Goal: Information Seeking & Learning: Learn about a topic

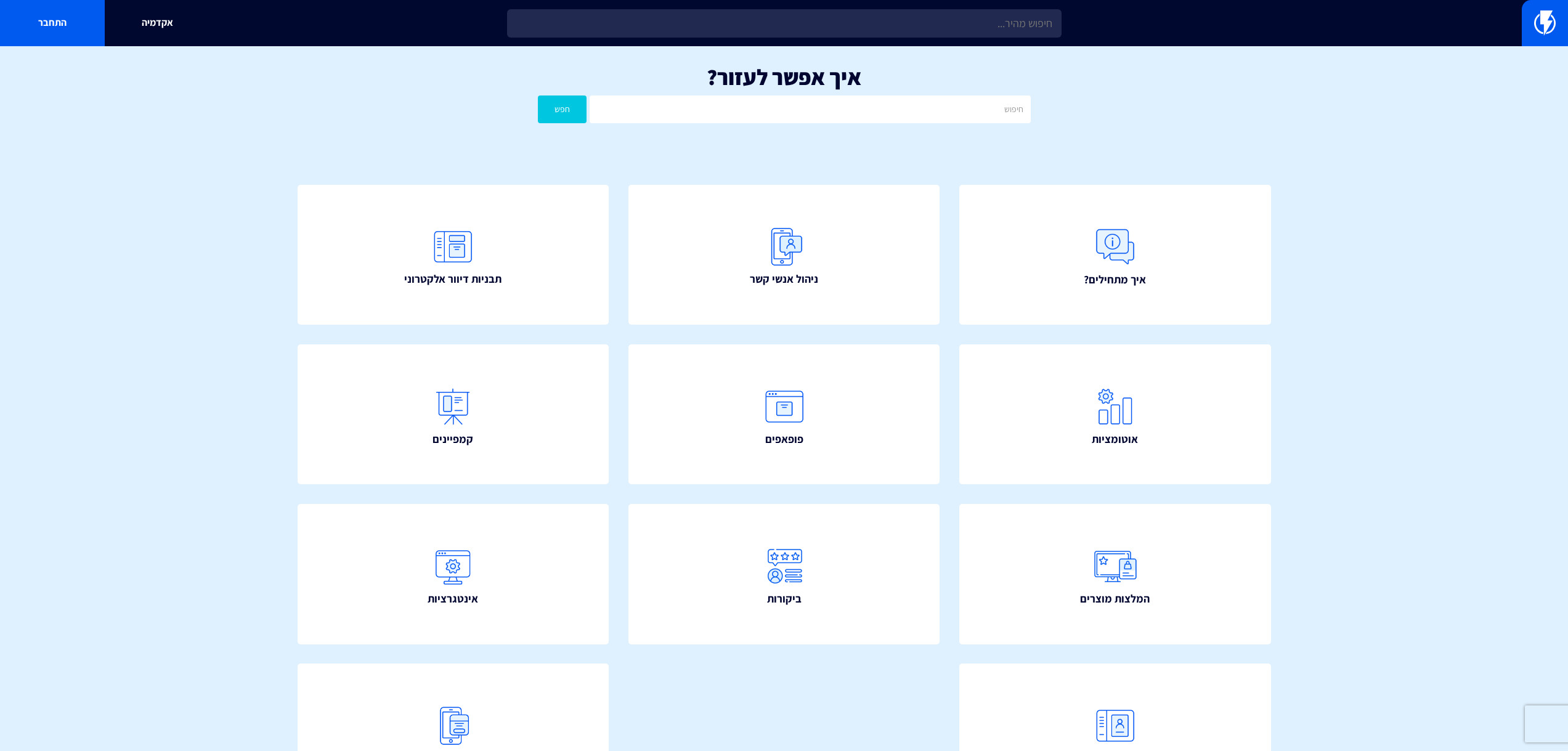
click at [824, 25] on input "text" at bounding box center [785, 23] width 555 height 28
click at [693, 34] on input "text" at bounding box center [785, 23] width 555 height 28
type input "כ"
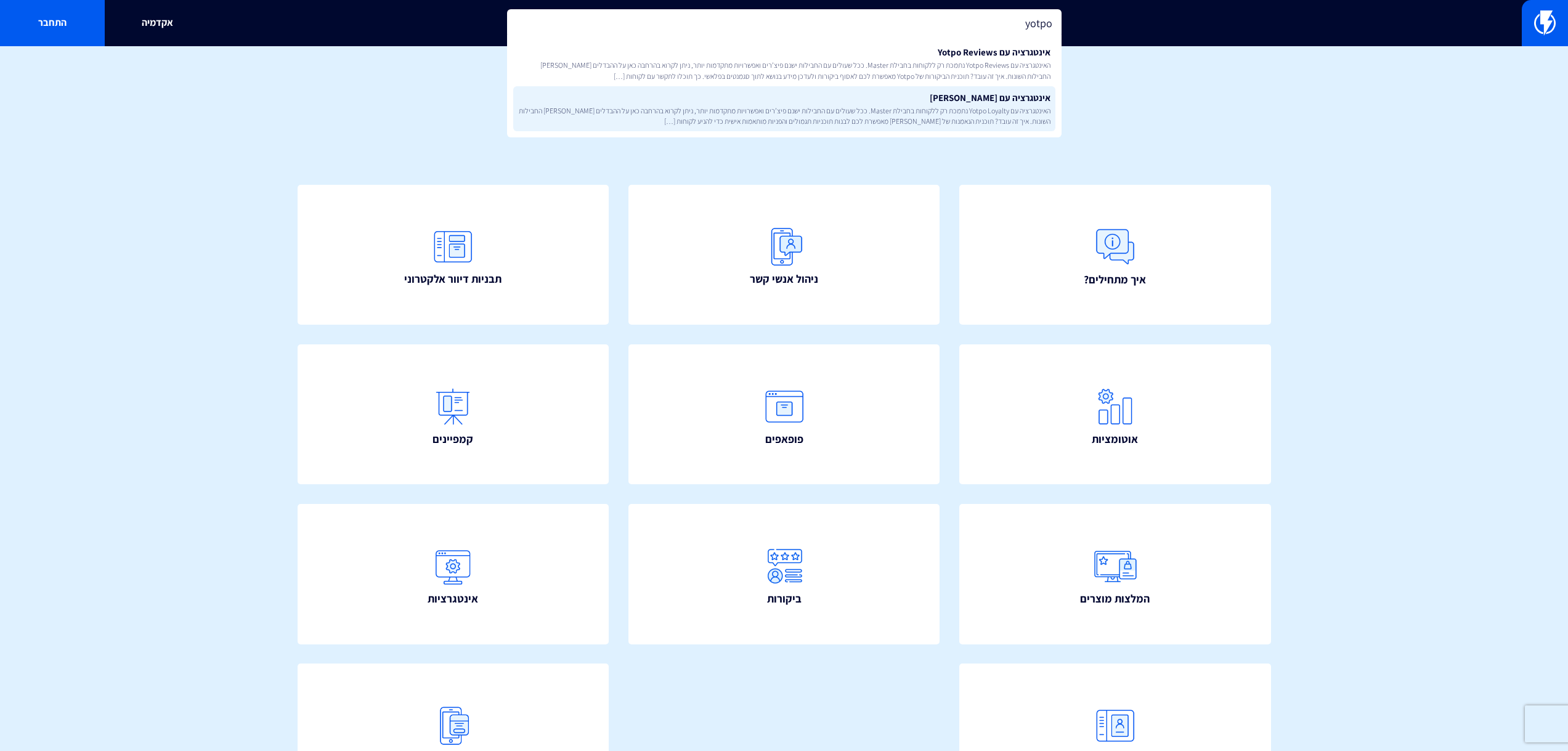
type input "yotpo"
click at [750, 103] on link "אינטגרציה עם Yotpo Loyalty האינטגרציה עם Yotpo Loyalty נתמכת רק ללקוחות בחבילת …" at bounding box center [784, 109] width 542 height 46
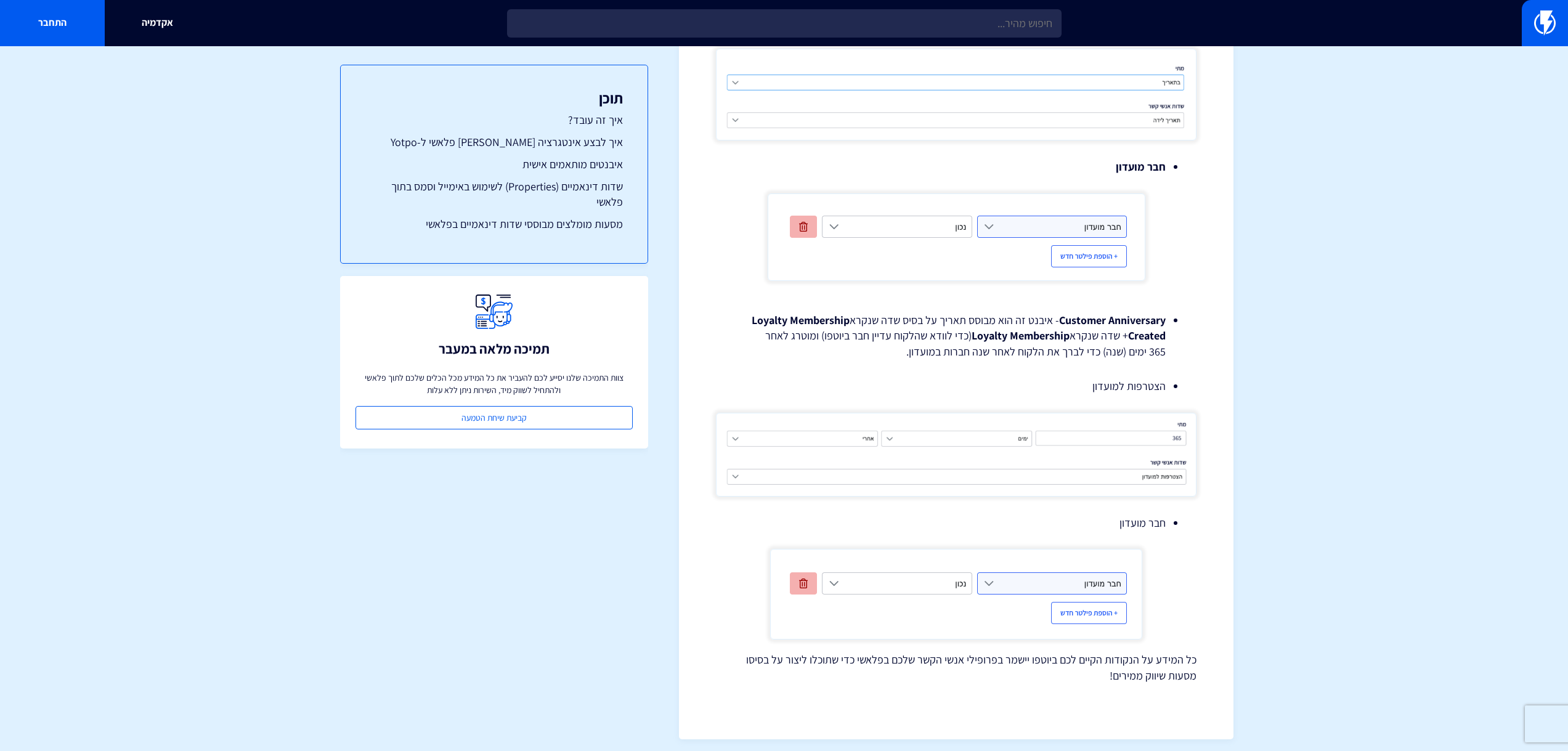
scroll to position [3424, 0]
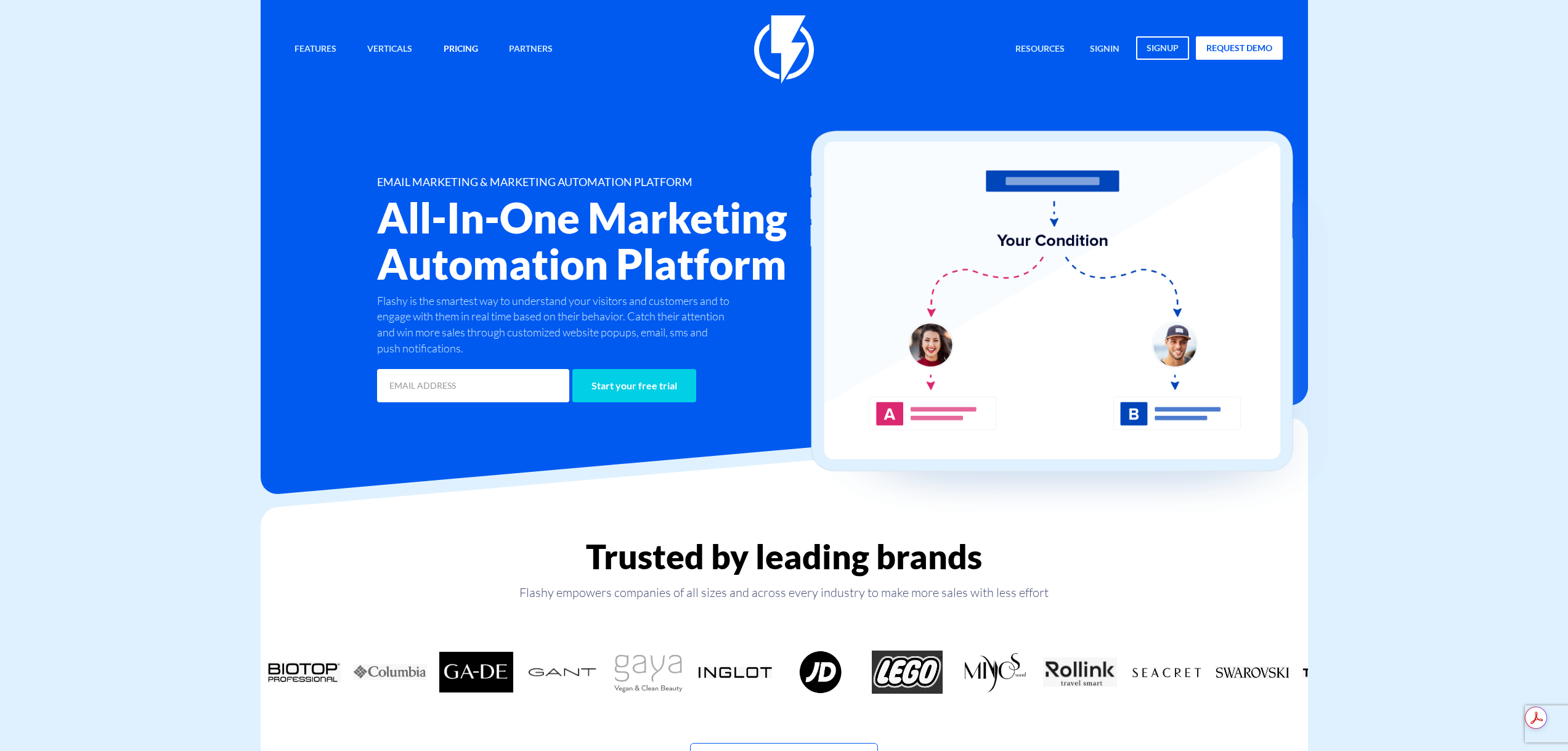
click at [456, 52] on link "Pricing" at bounding box center [461, 50] width 53 height 27
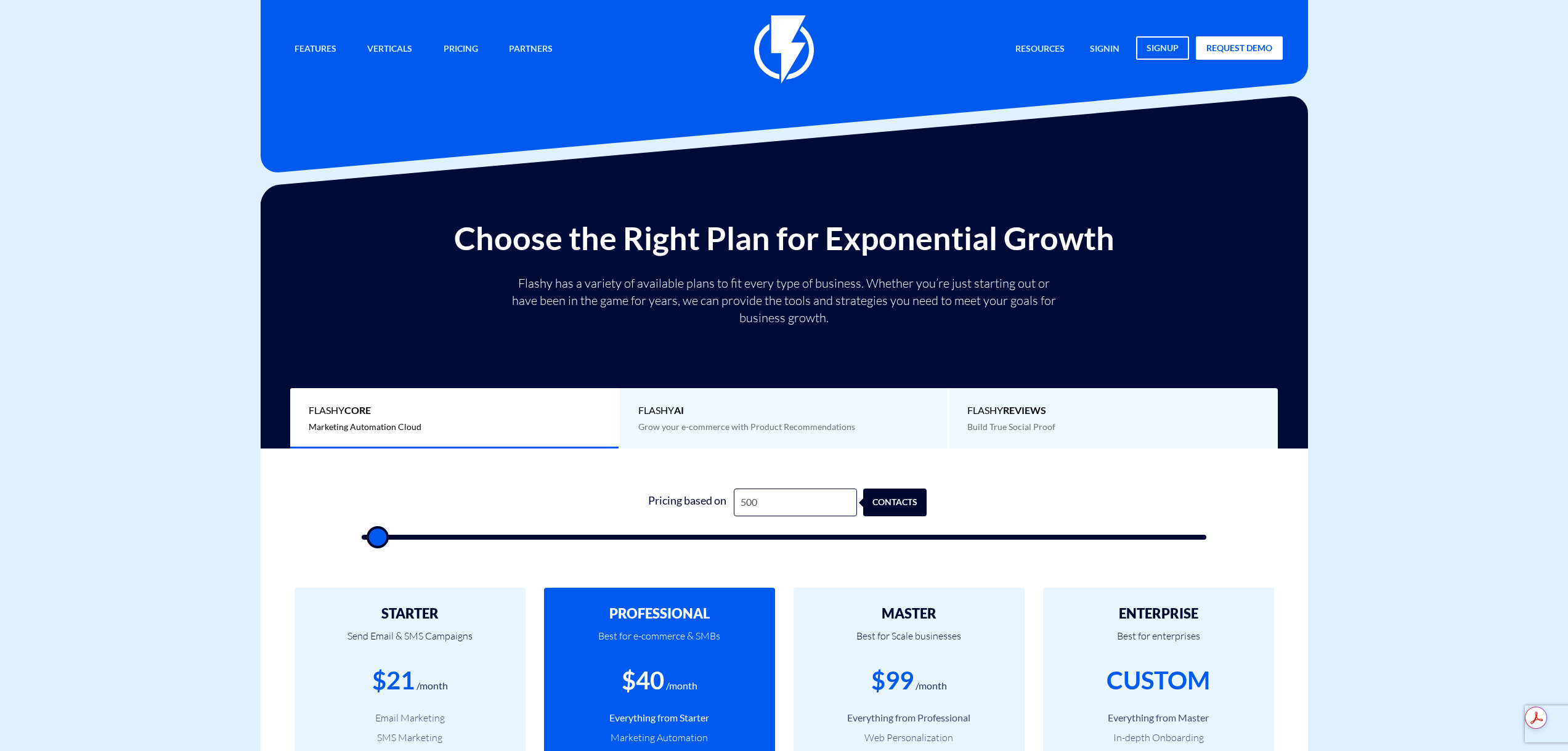
type input "1"
type input "500"
type input "10"
type input "500"
type input "100"
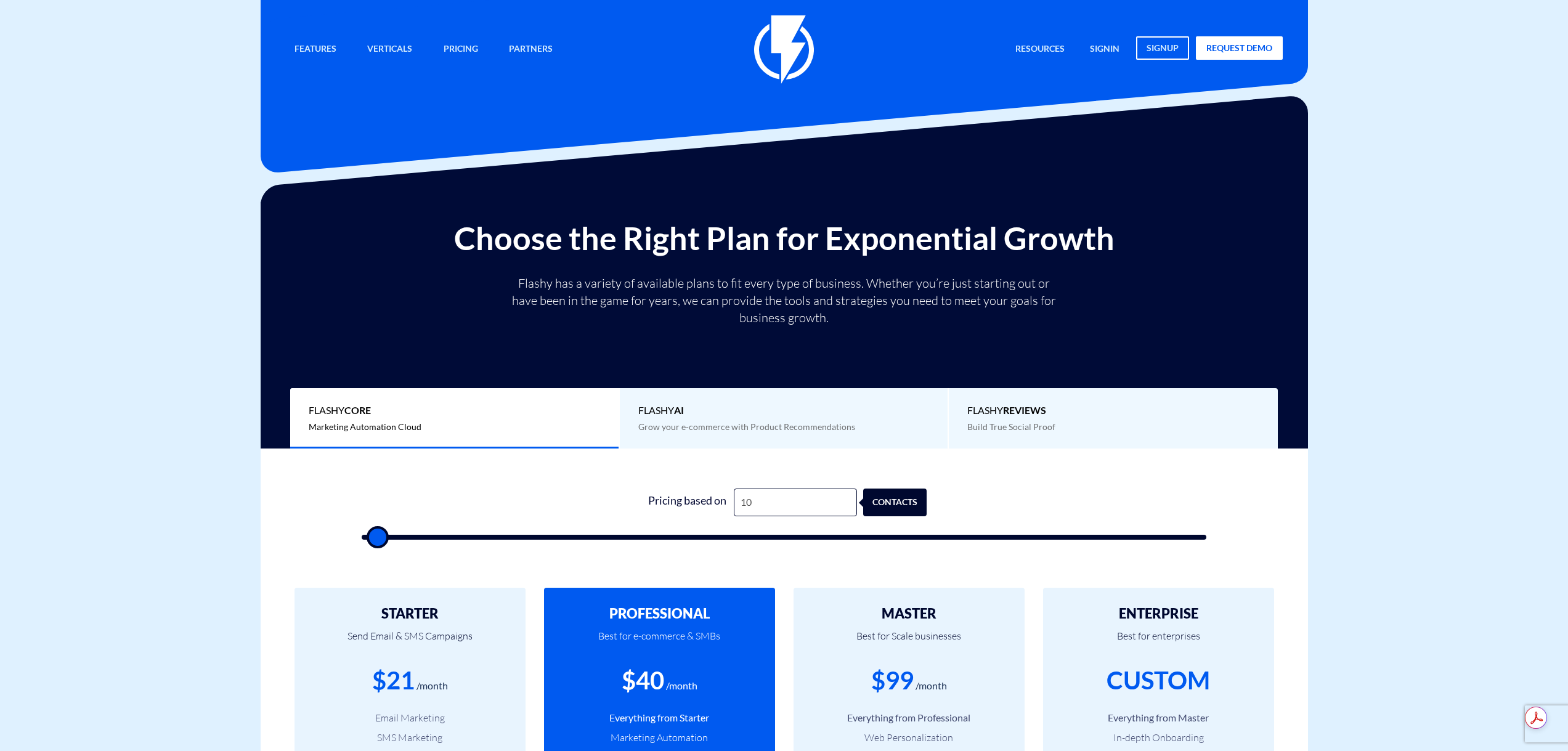
type input "500"
type input "1,000"
type input "1000"
type input "10,000"
type input "10000"
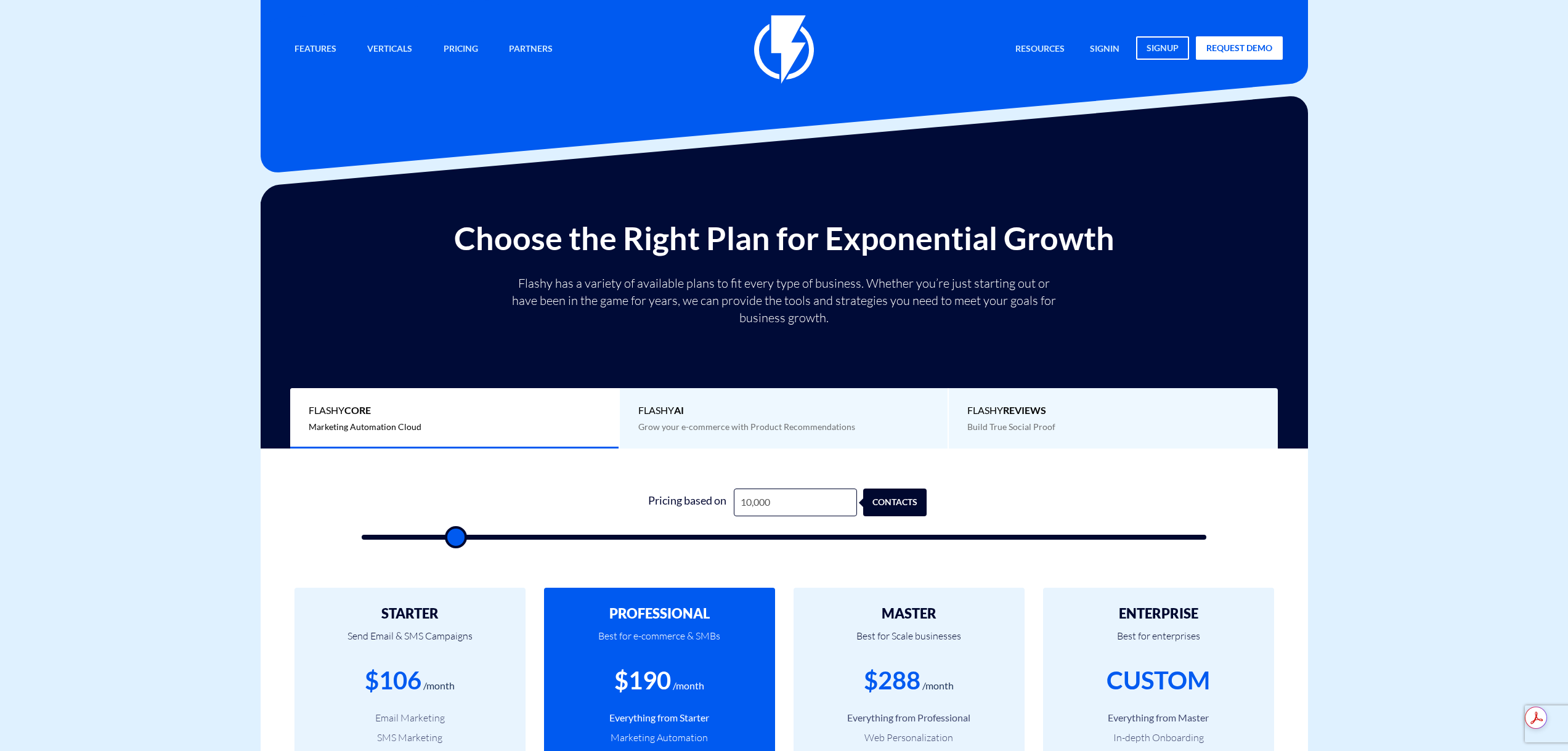
type input "100,000"
type input "100000"
type input "100,000"
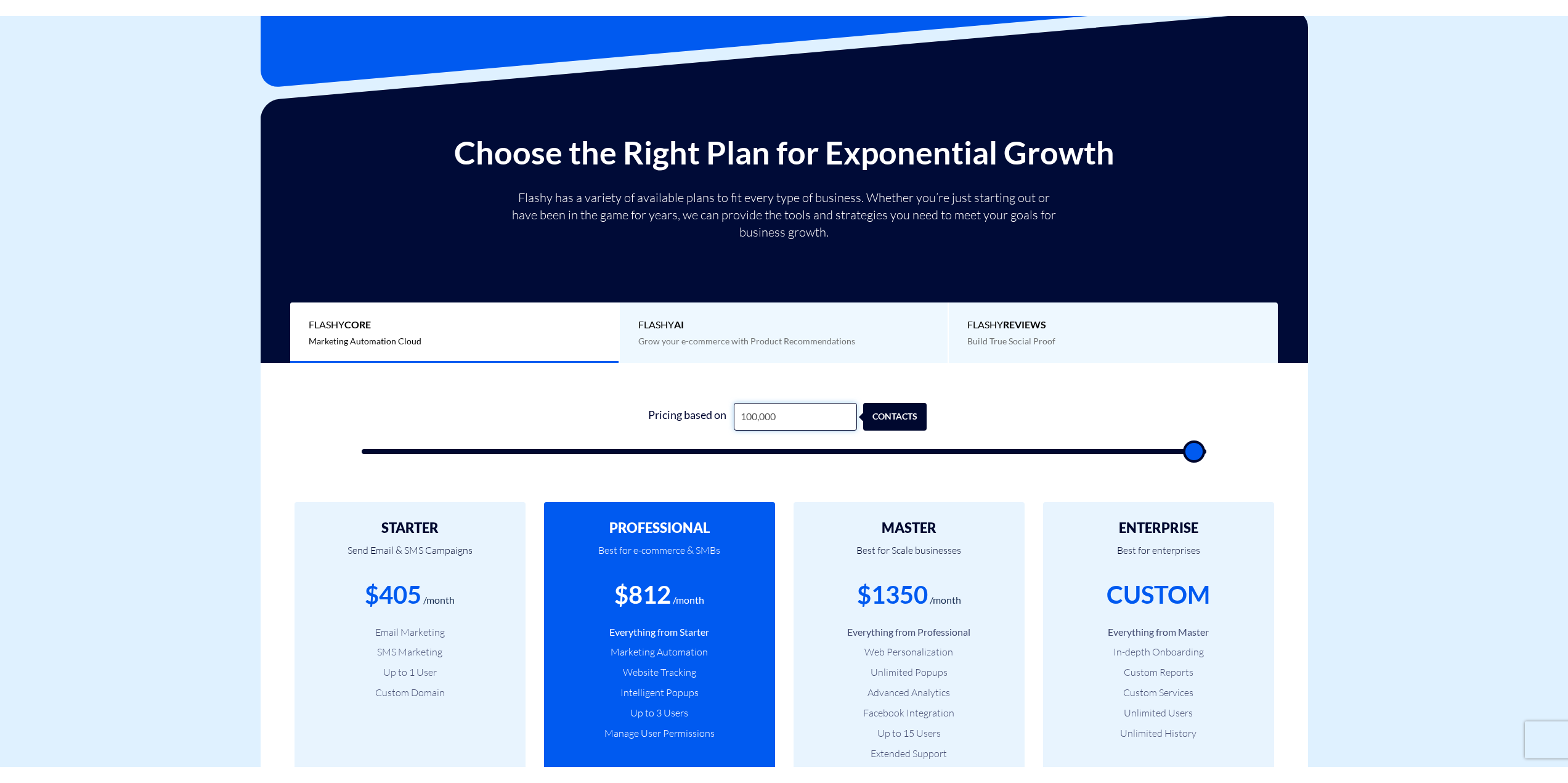
scroll to position [123, 0]
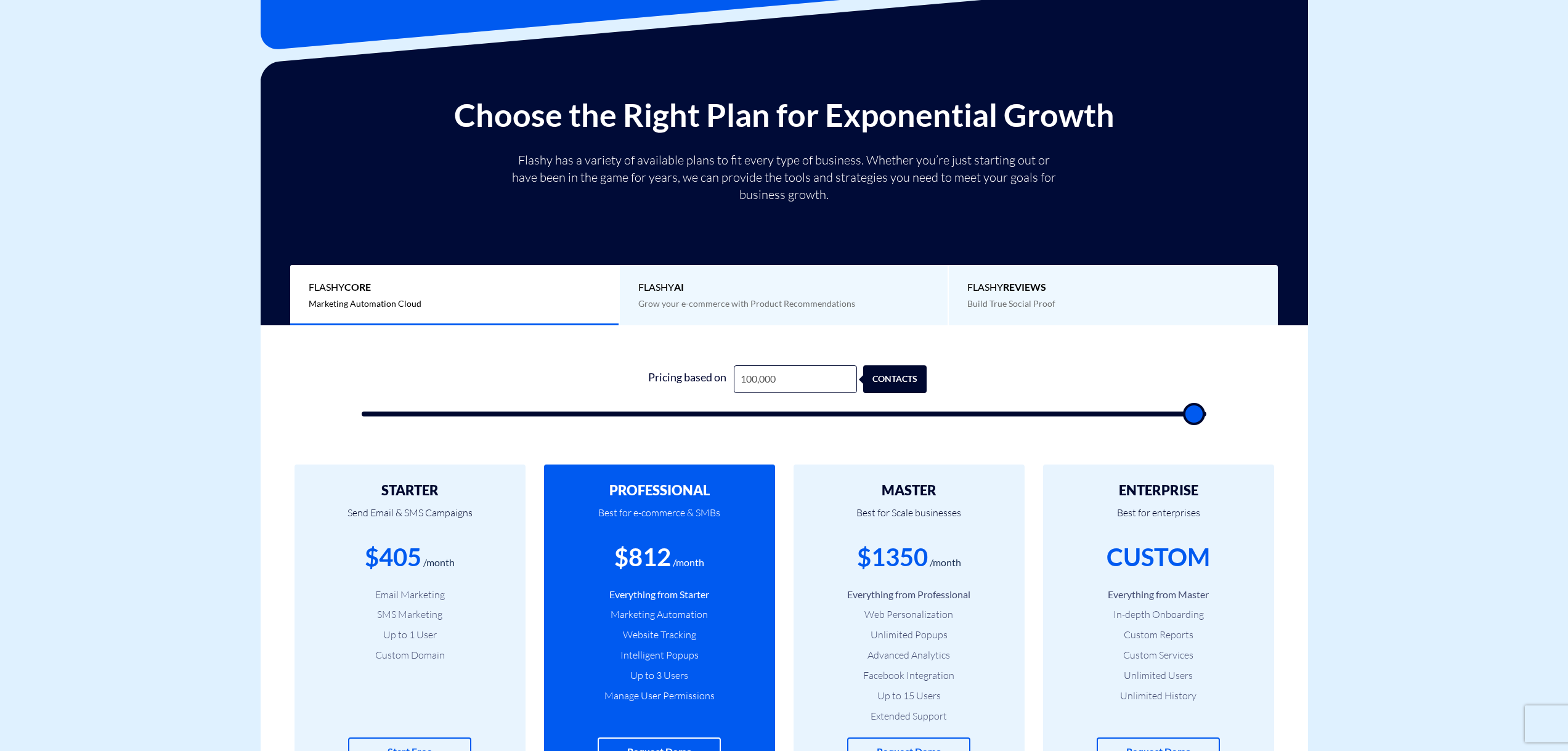
click at [799, 87] on div "Choose the Right Plan for Exponential Growth Flashy has a variety of available …" at bounding box center [784, 202] width 1047 height 247
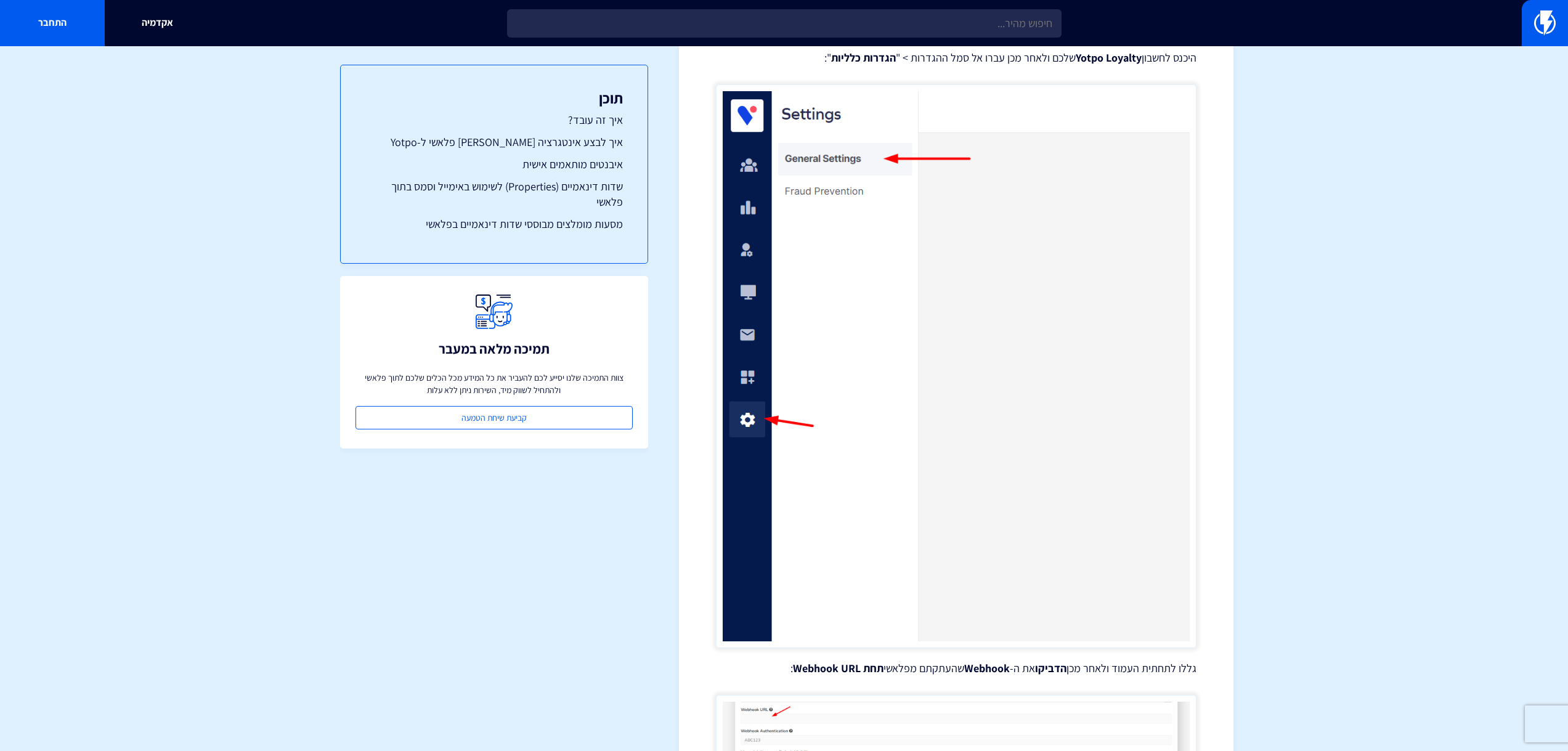
drag, startPoint x: 1311, startPoint y: 289, endPoint x: 1259, endPoint y: 132, distance: 165.4
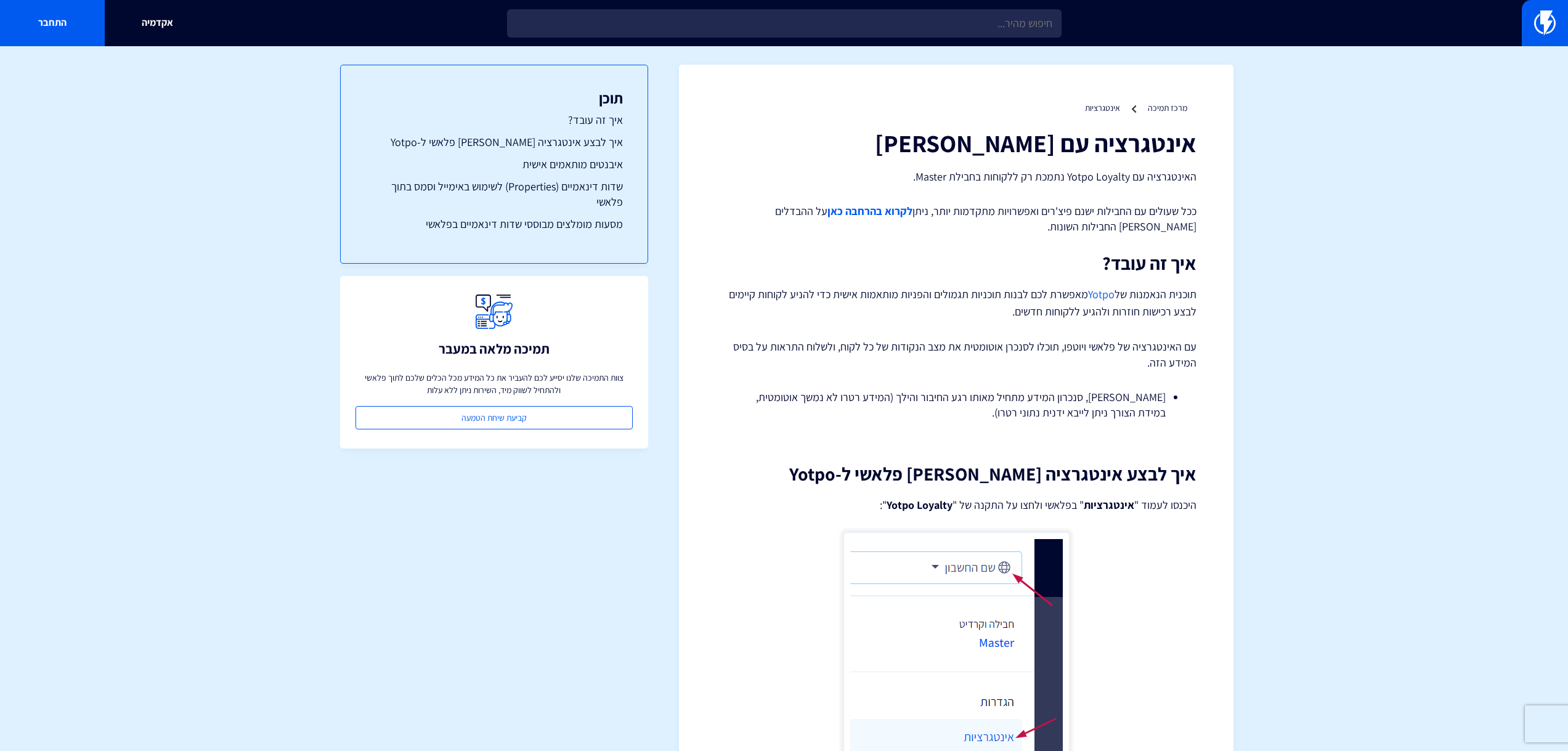
drag, startPoint x: 1337, startPoint y: 554, endPoint x: 1267, endPoint y: 268, distance: 294.4
click at [1160, 148] on h1 "אינטגרציה עם [PERSON_NAME]" at bounding box center [956, 143] width 481 height 27
